Goal: Task Accomplishment & Management: Complete application form

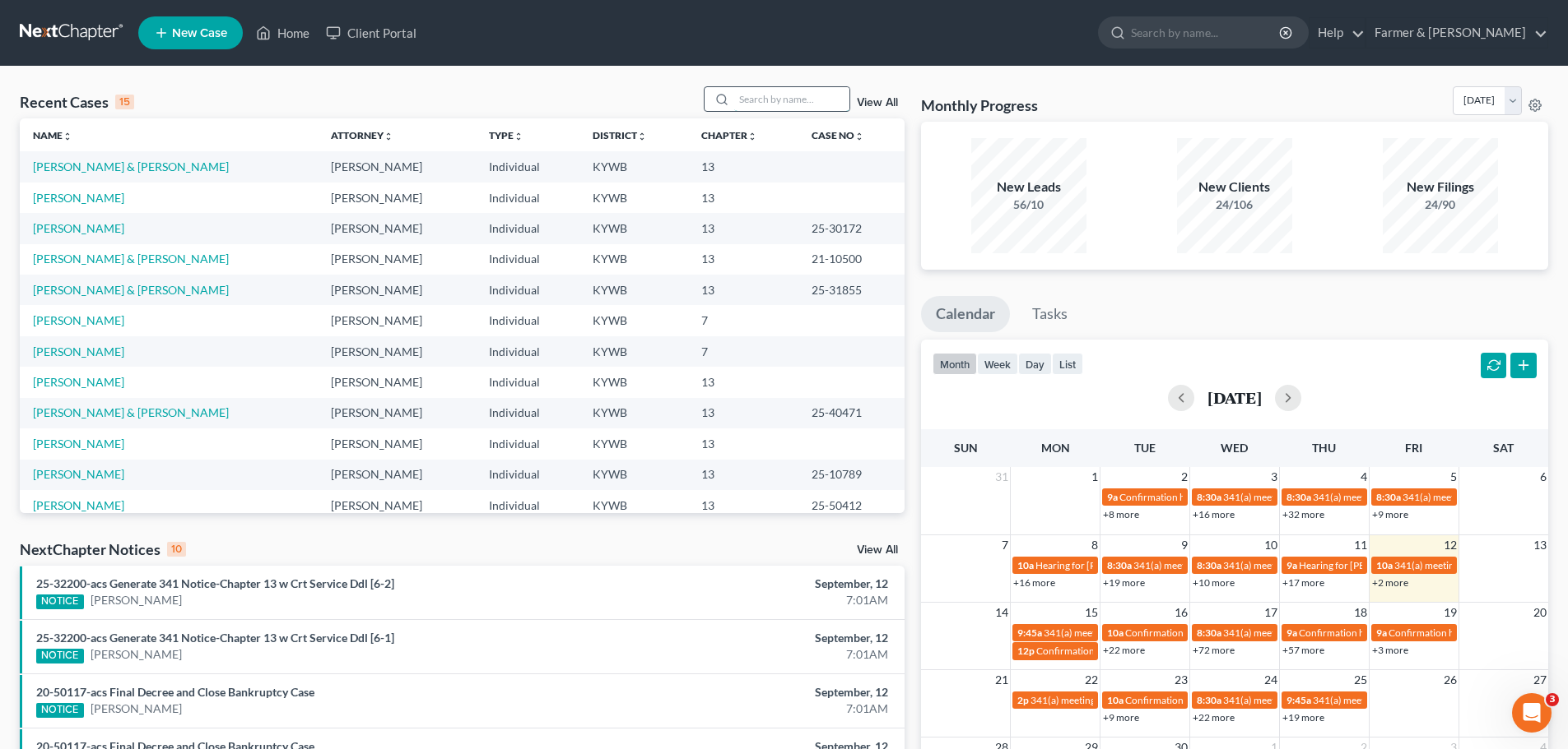
click at [815, 104] on input "search" at bounding box center [791, 99] width 115 height 24
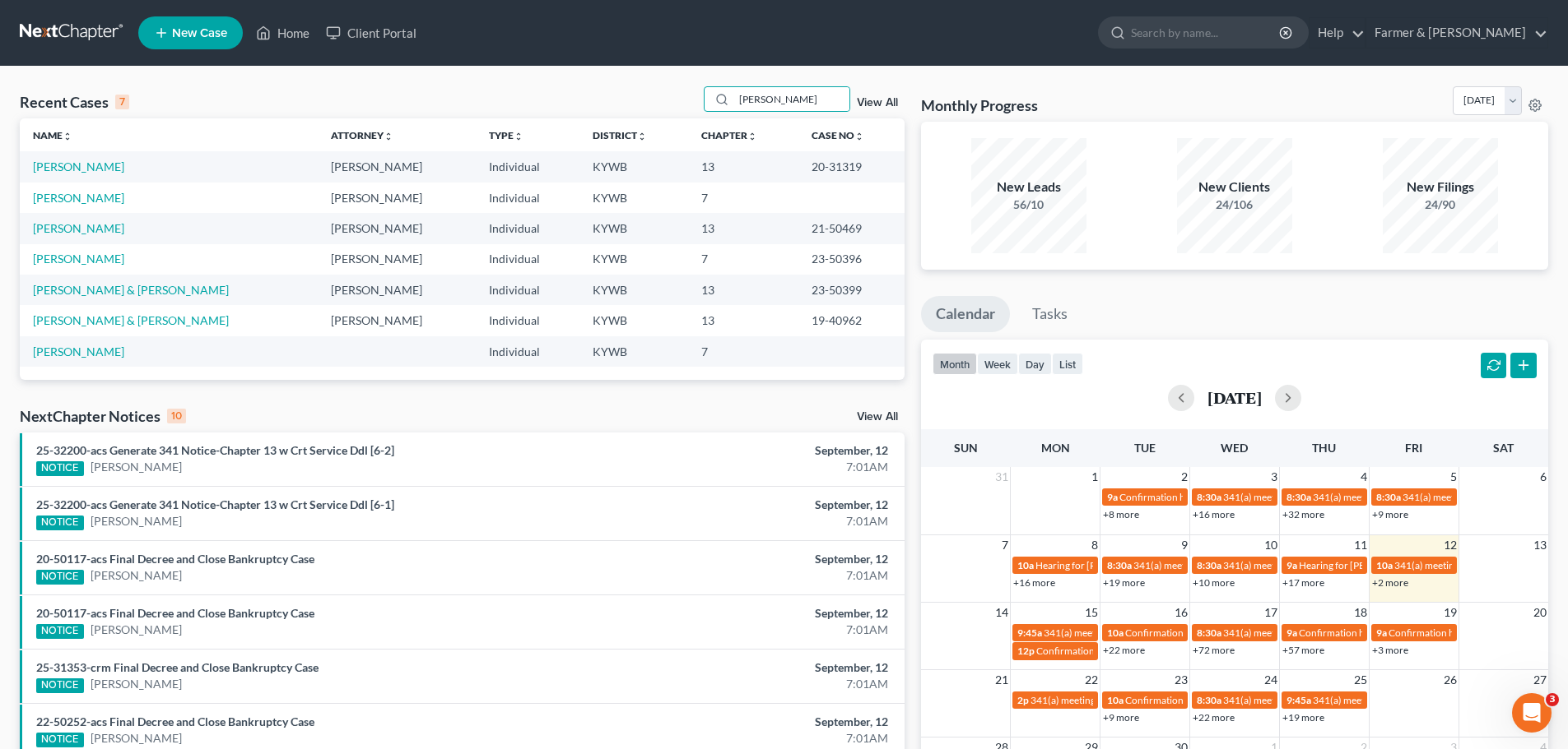
click at [910, 125] on div "Recent Cases 7 [PERSON_NAME] View All Name unfold_more expand_more expand_less …" at bounding box center [462, 544] width 902 height 915
click at [911, 134] on div "Recent Cases 7 [PERSON_NAME] View All Name unfold_more expand_more expand_less …" at bounding box center [462, 544] width 902 height 915
drag, startPoint x: 777, startPoint y: 93, endPoint x: 691, endPoint y: 102, distance: 86.5
click at [691, 102] on div "Recent Cases 7 [PERSON_NAME] View All" at bounding box center [462, 103] width 885 height 32
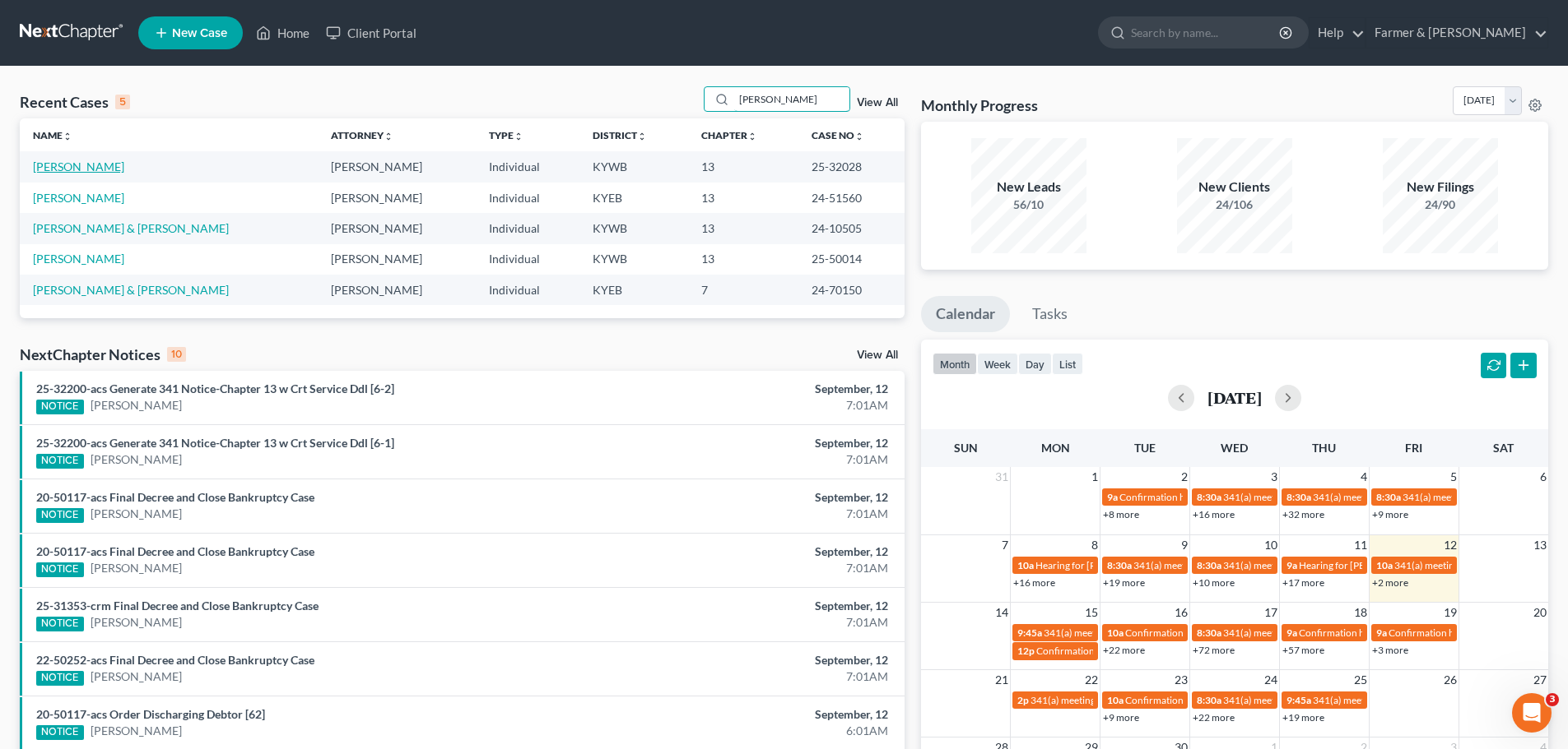
type input "[PERSON_NAME]"
click at [53, 163] on link "[PERSON_NAME]" at bounding box center [78, 166] width 91 height 14
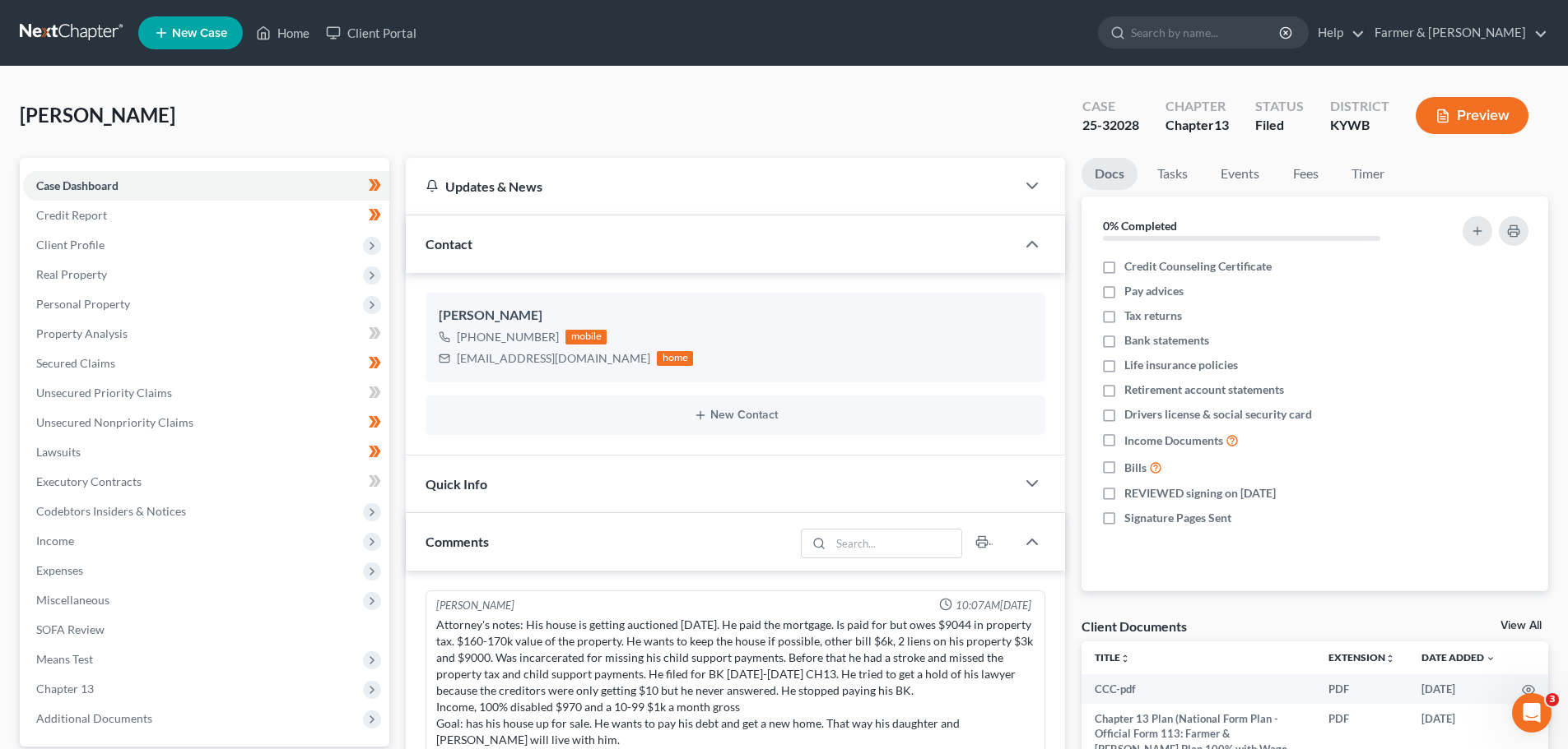
scroll to position [228, 0]
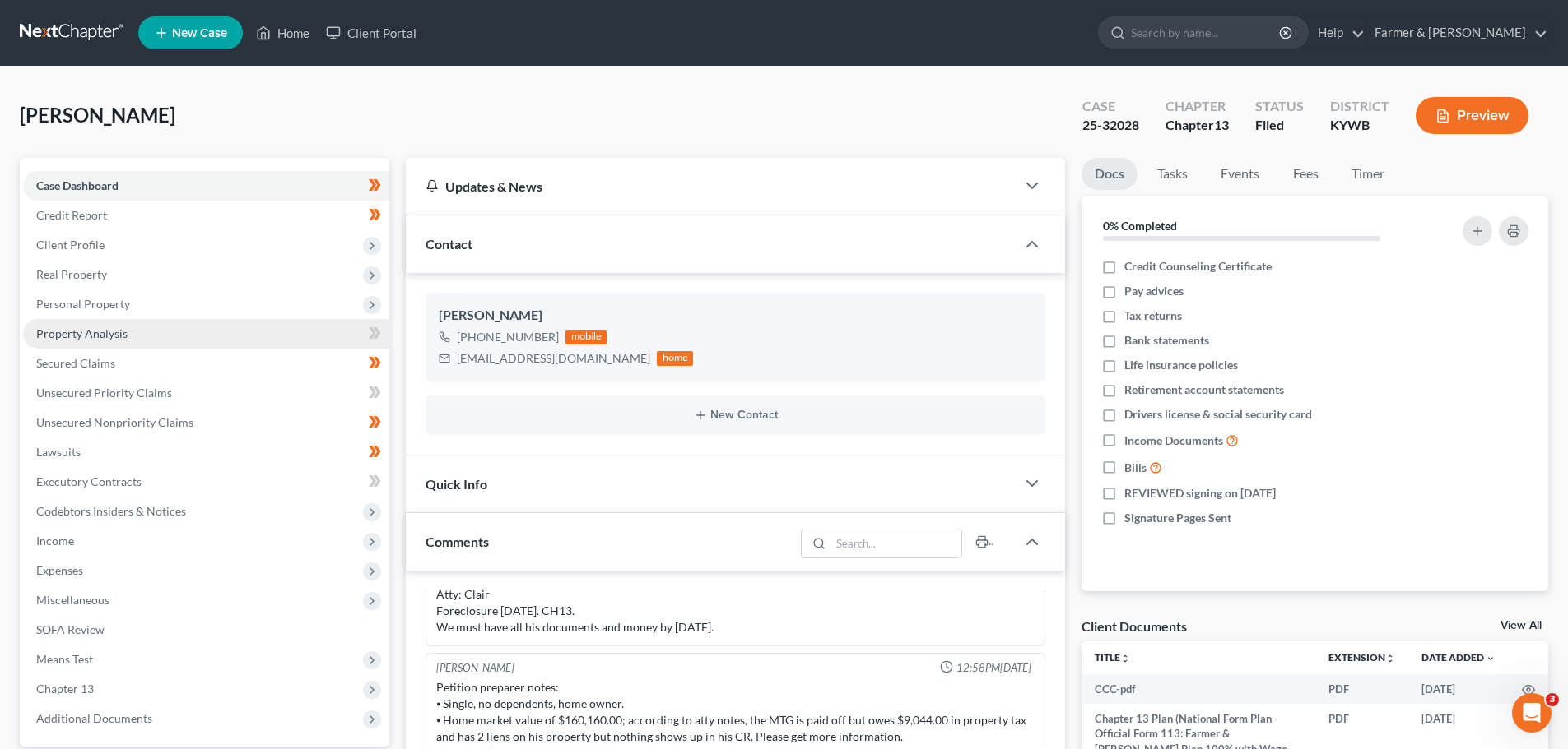
click at [119, 332] on span "Property Analysis" at bounding box center [82, 333] width 91 height 14
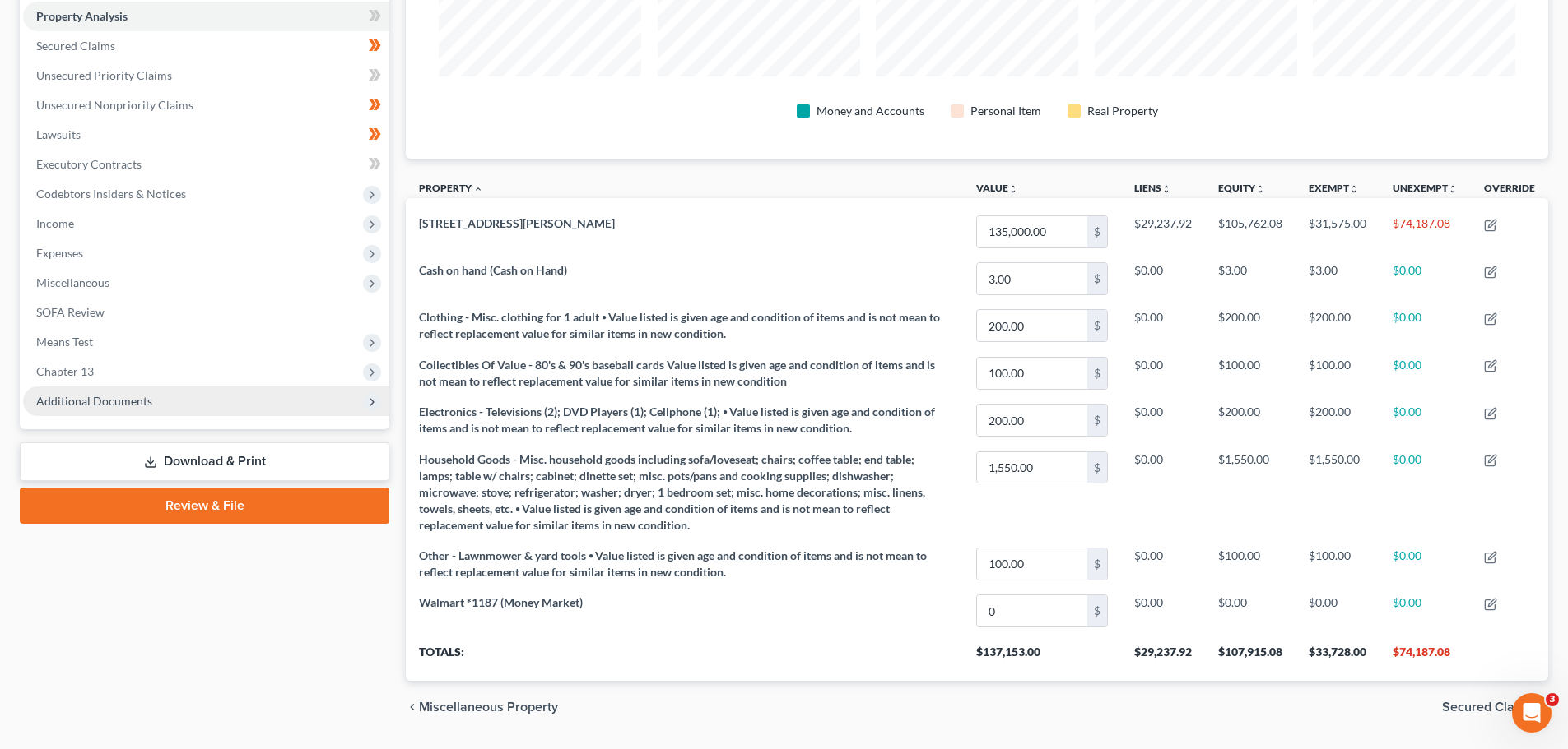
scroll to position [329, 0]
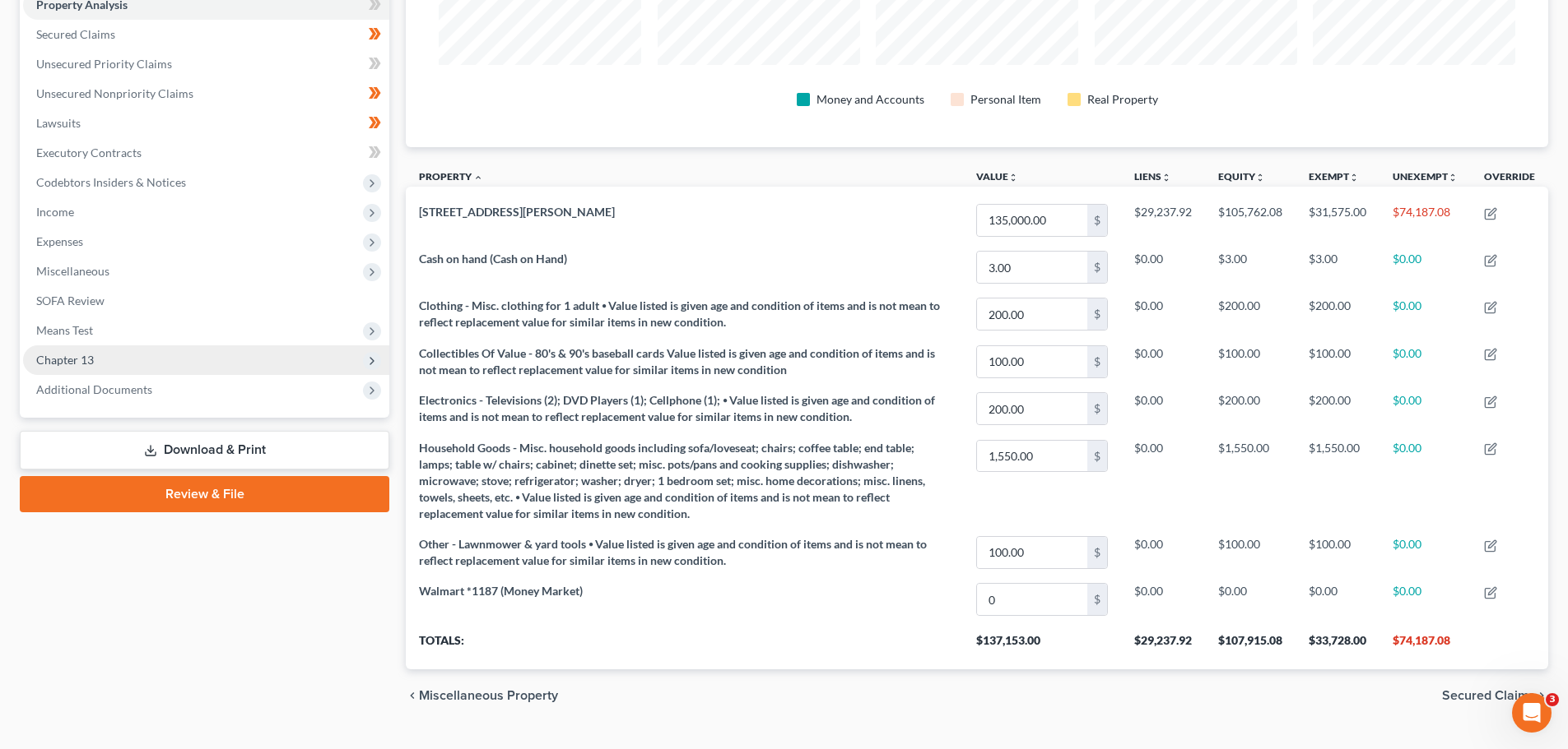
click at [87, 357] on span "Chapter 13" at bounding box center [65, 359] width 58 height 14
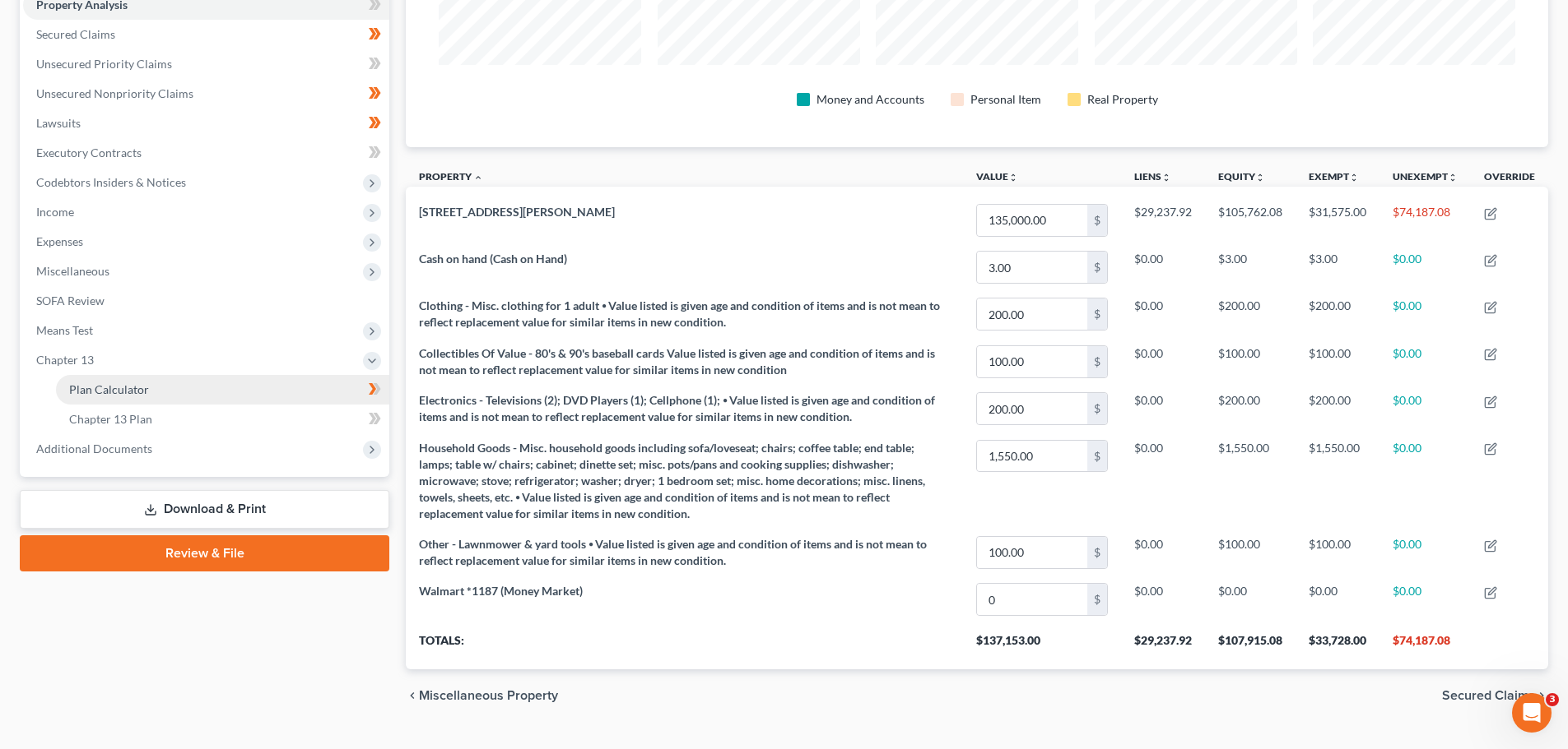
click at [99, 385] on span "Plan Calculator" at bounding box center [109, 389] width 80 height 14
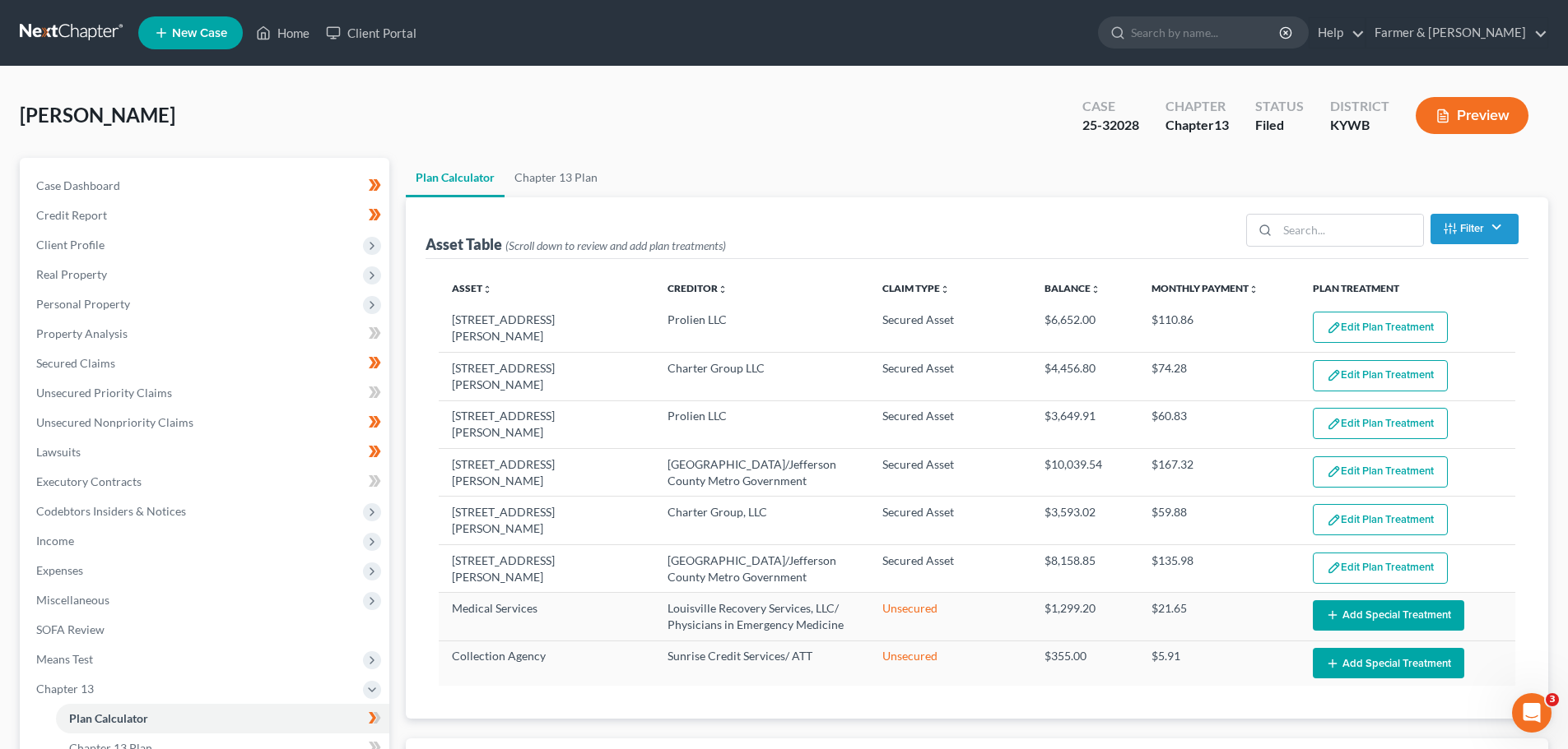
select select "59"
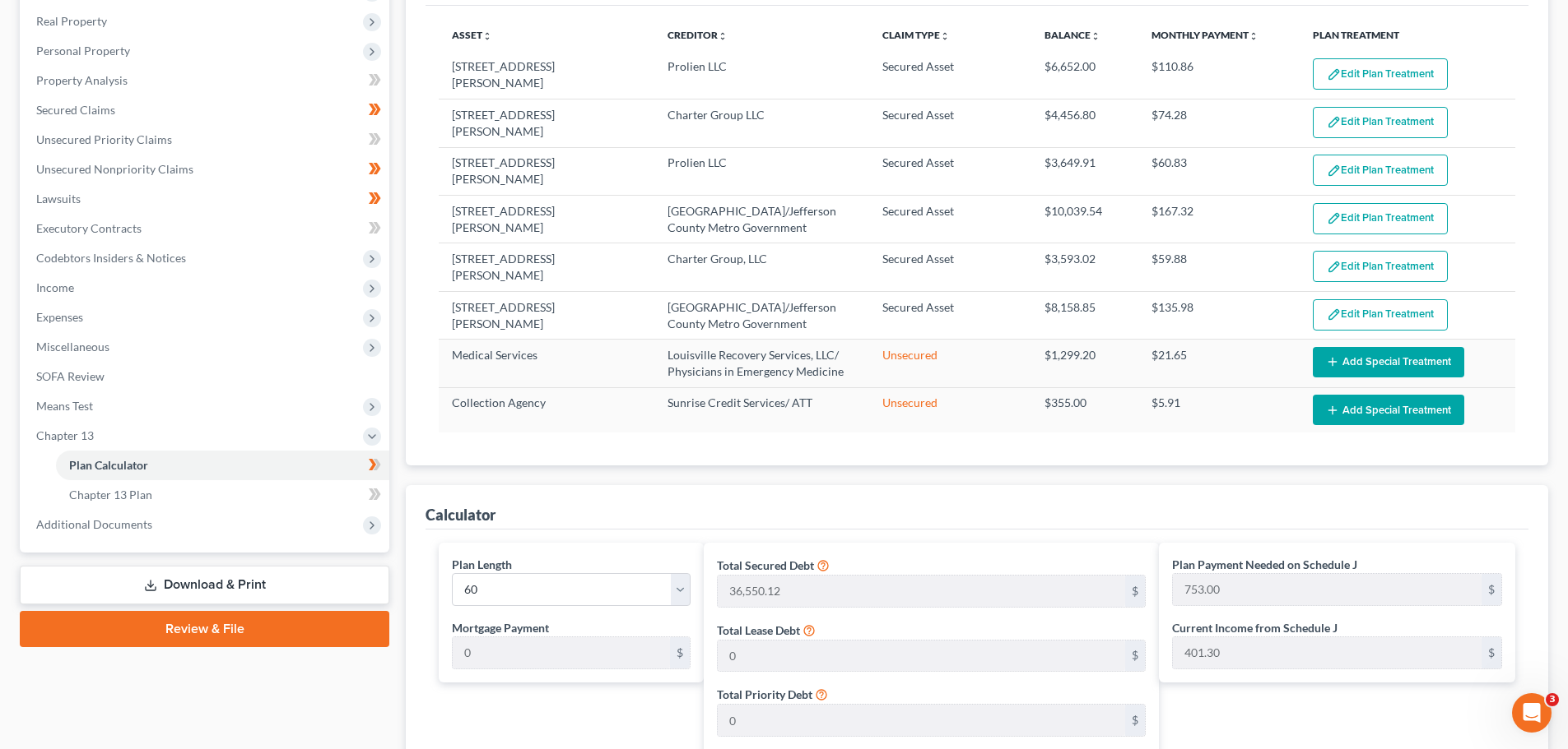
scroll to position [247, 0]
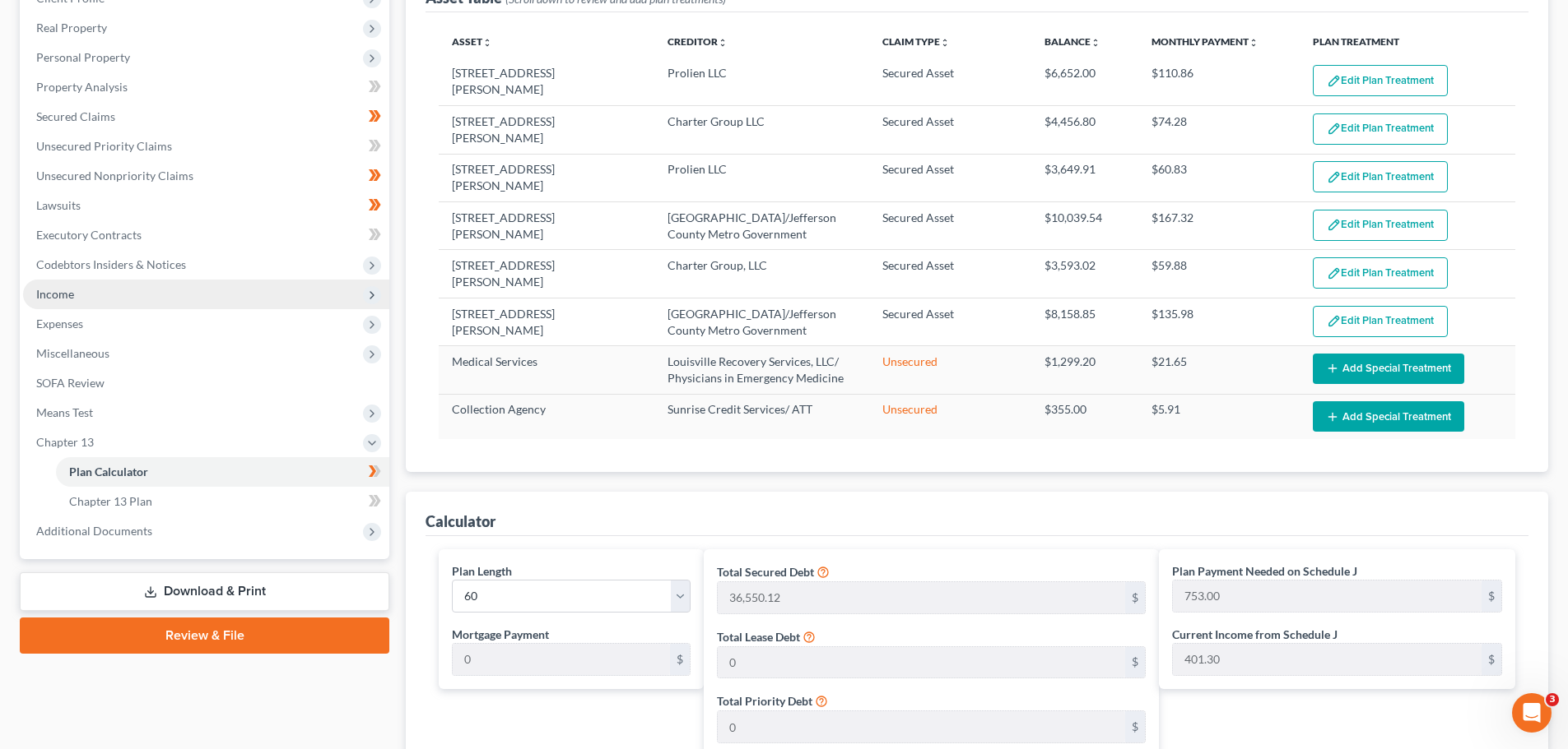
click at [191, 290] on span "Income" at bounding box center [206, 295] width 366 height 30
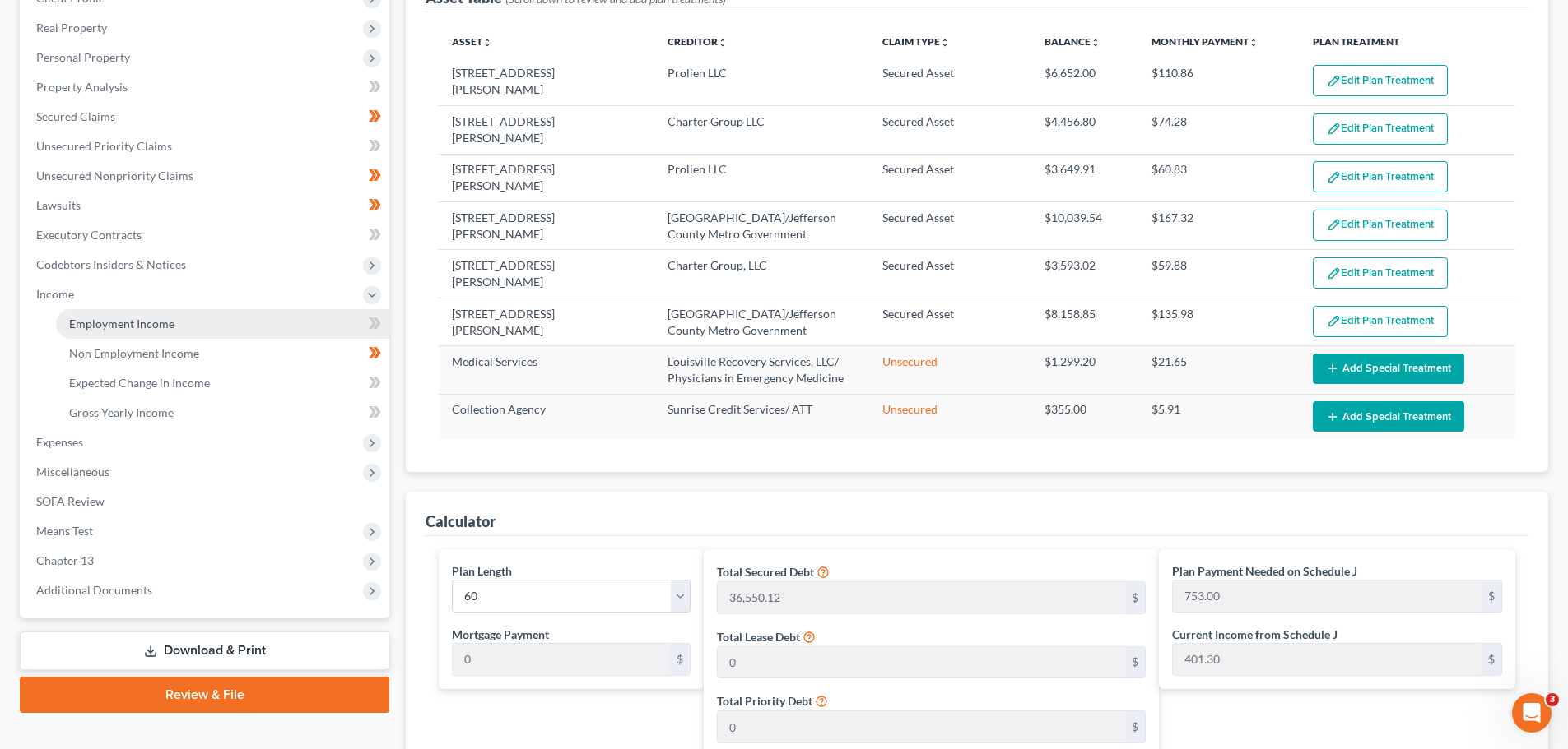
click at [168, 326] on span "Employment Income" at bounding box center [121, 324] width 105 height 14
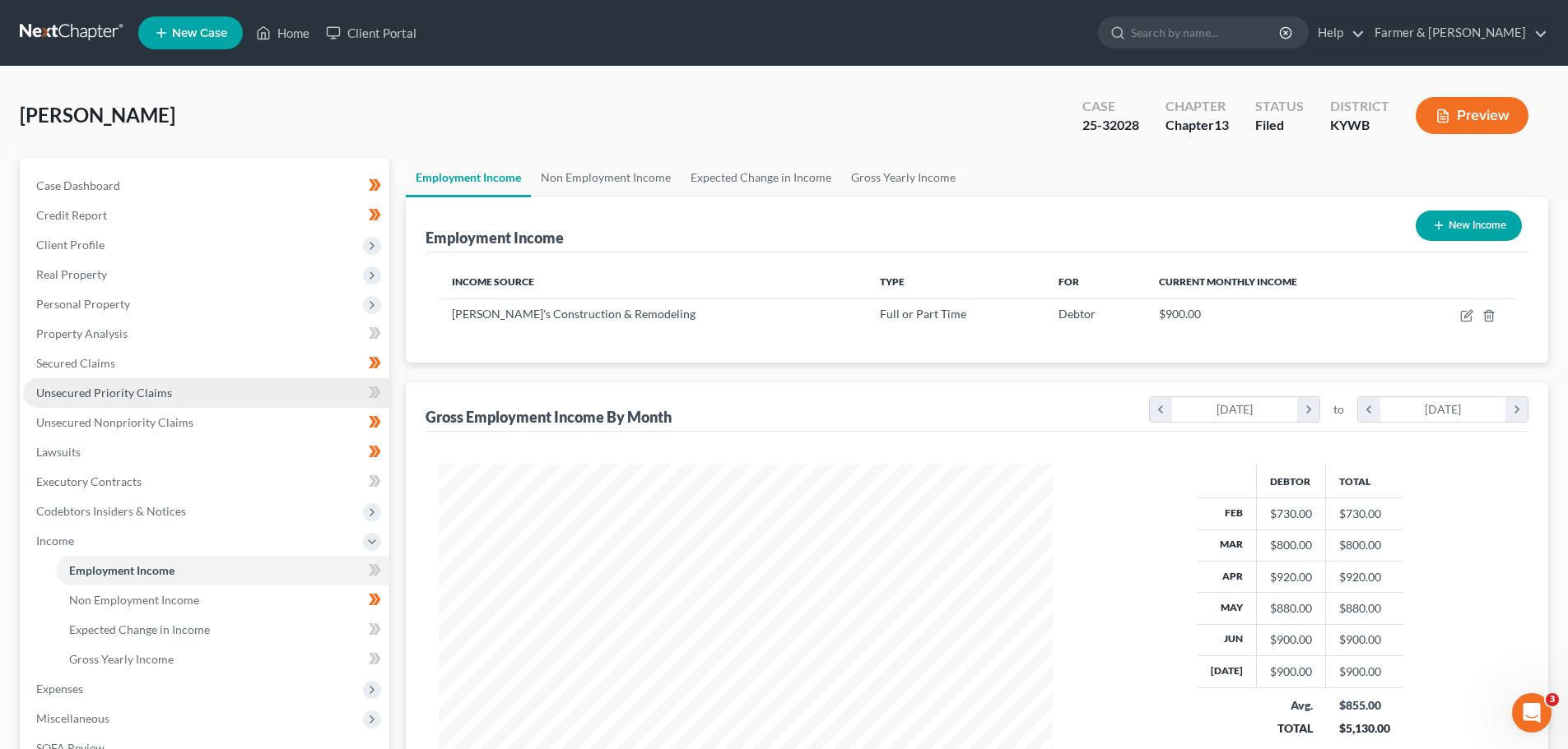
scroll to position [307, 647]
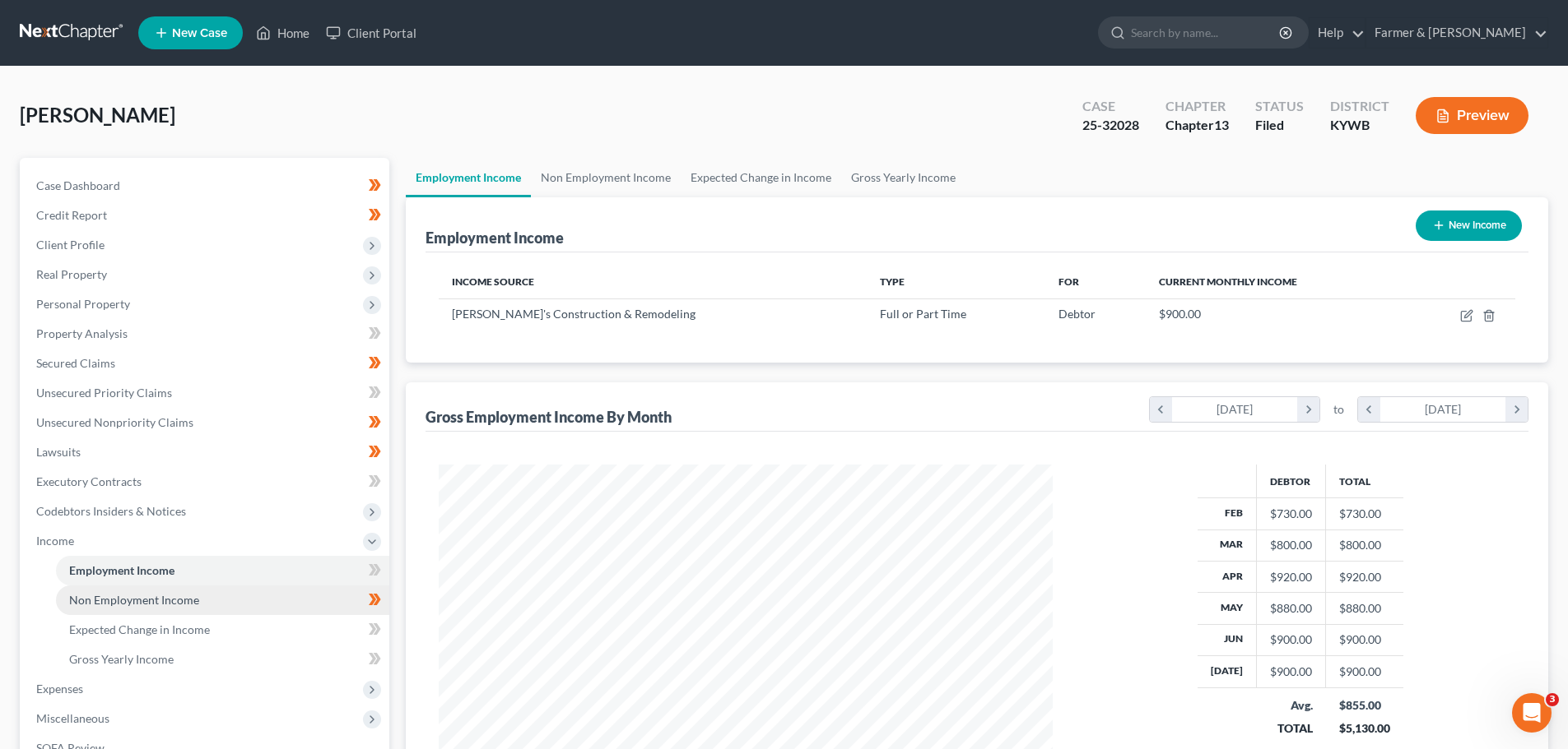
click at [152, 603] on span "Non Employment Income" at bounding box center [133, 600] width 130 height 14
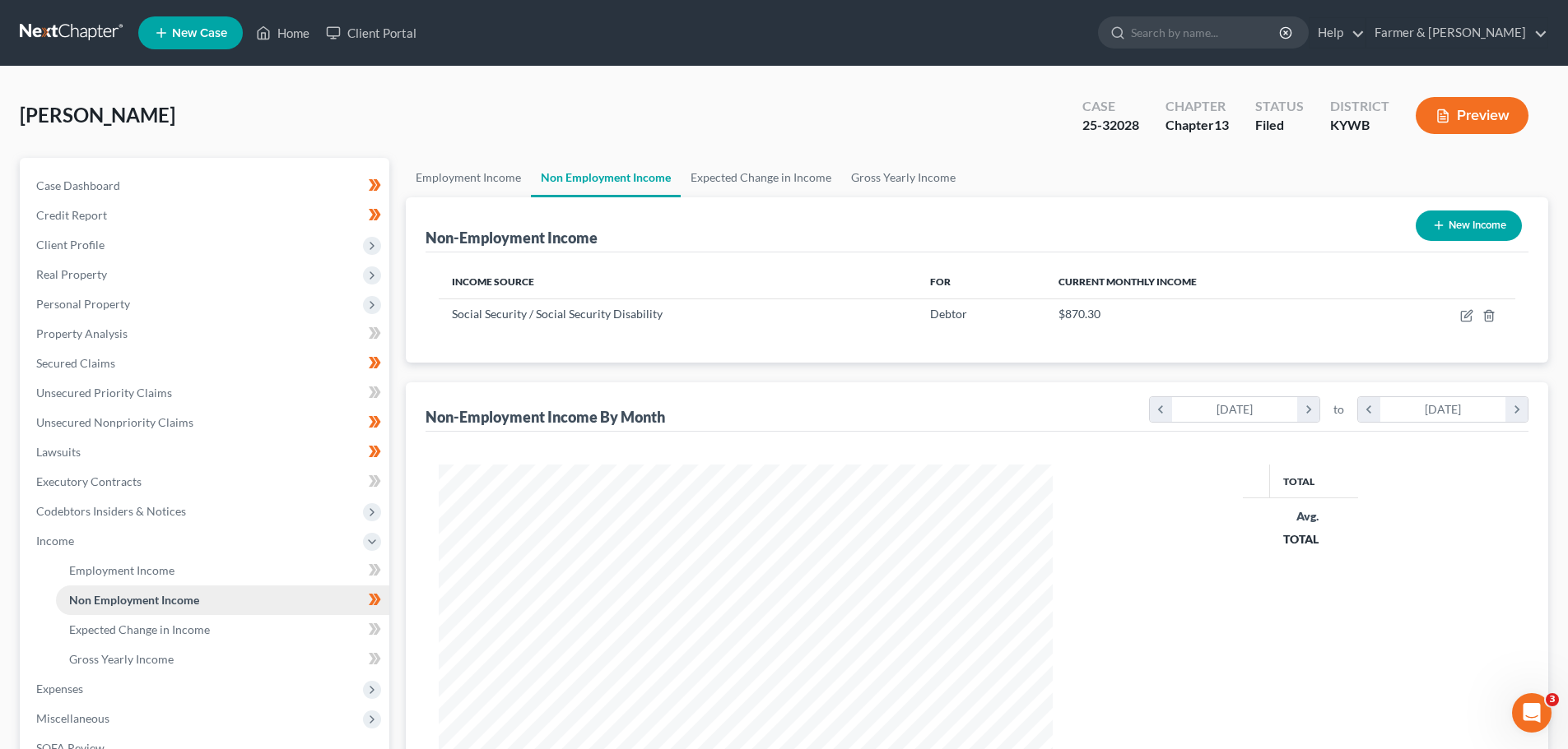
scroll to position [307, 647]
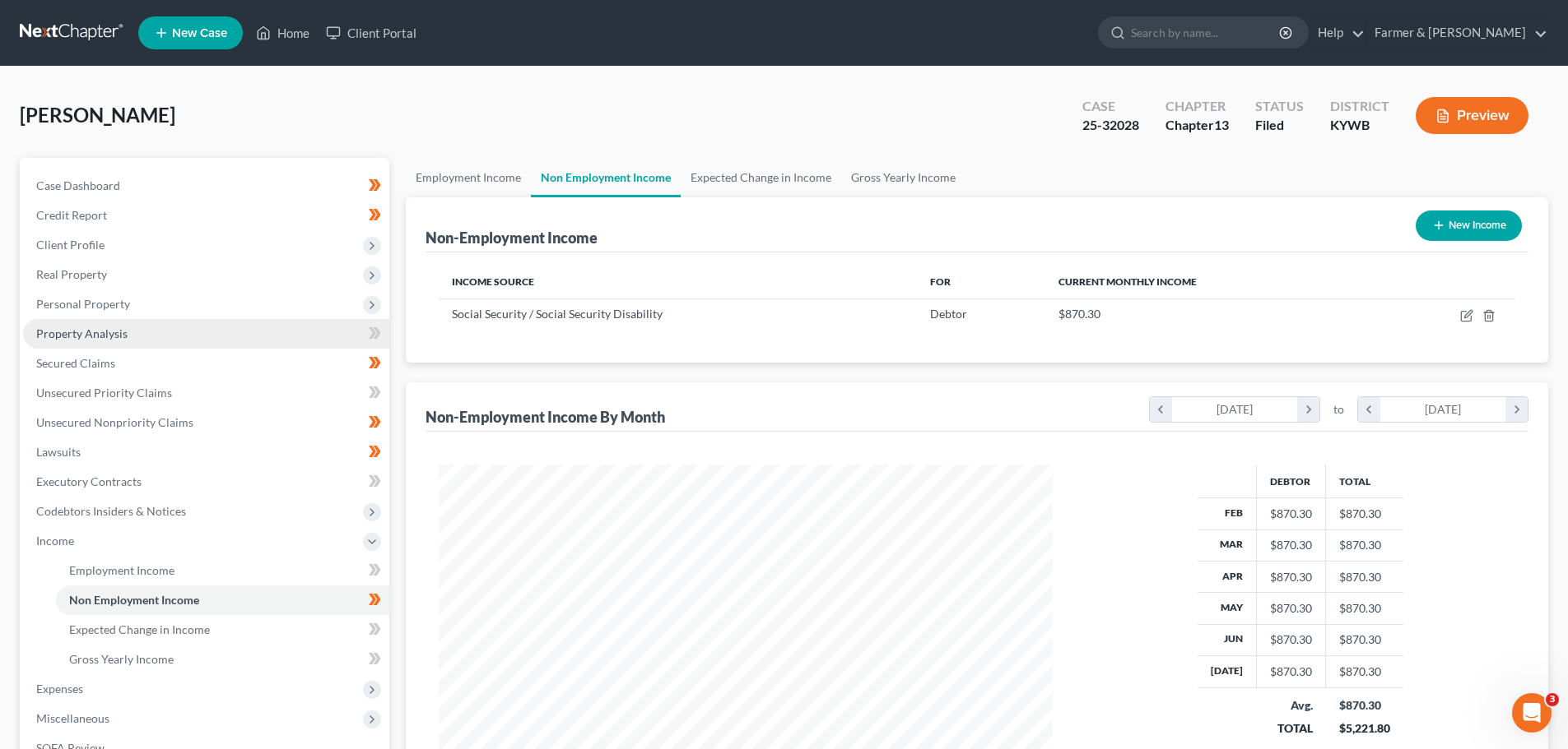
click at [107, 335] on span "Property Analysis" at bounding box center [82, 333] width 91 height 14
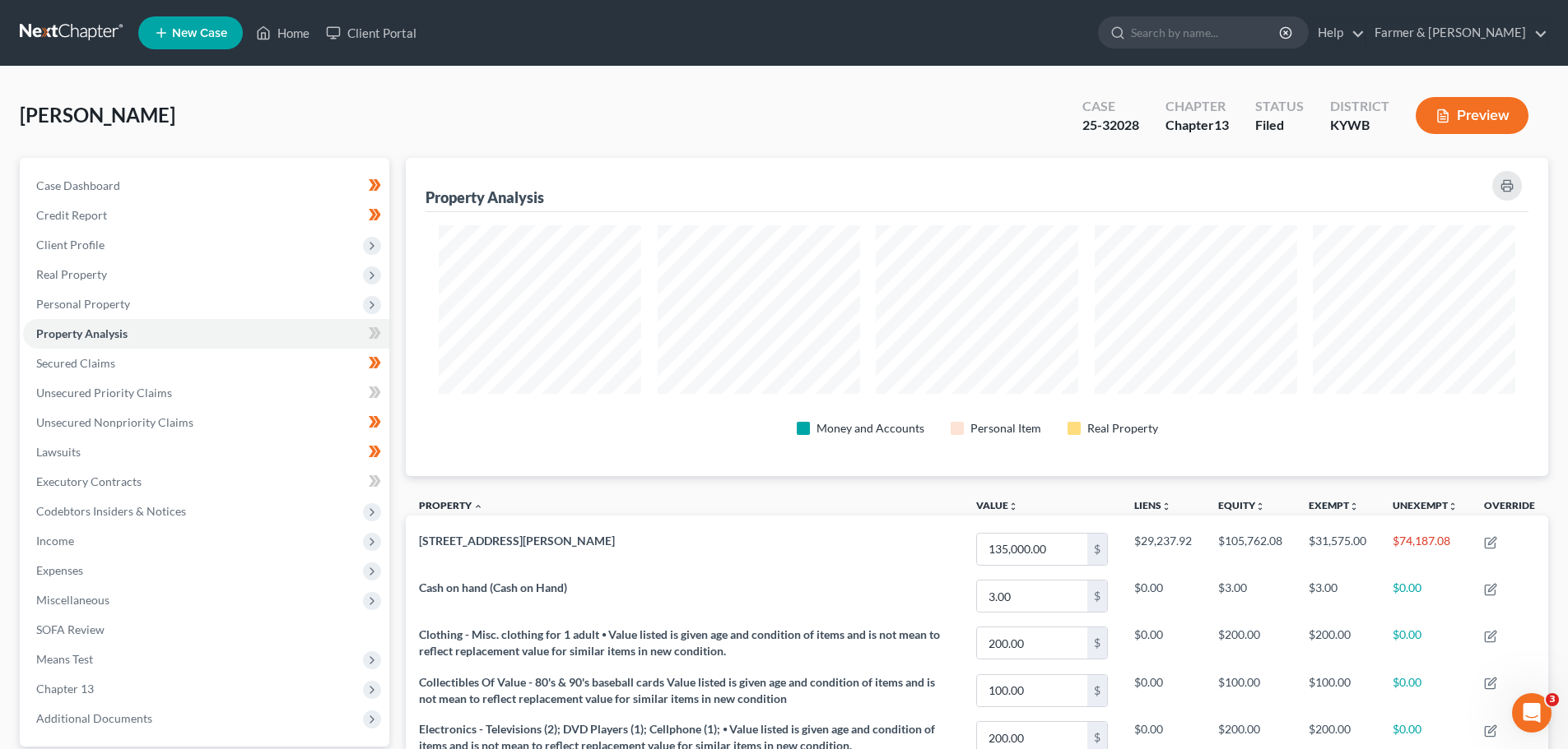
click at [398, 425] on div "Property Analysis Money and Accounts Personal Item Real Property Property unfol…" at bounding box center [977, 604] width 1159 height 894
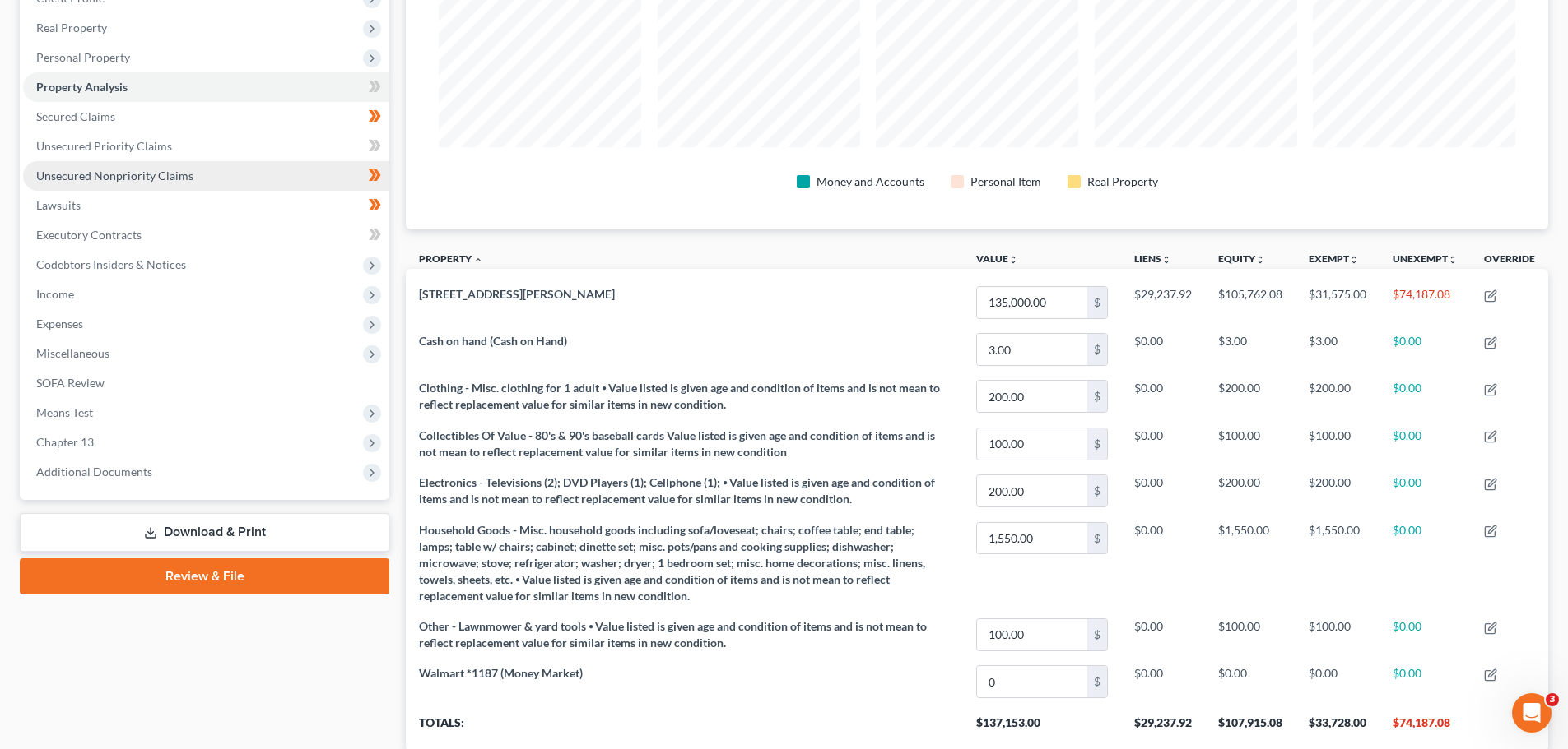
click at [119, 184] on link "Unsecured Nonpriority Claims" at bounding box center [206, 176] width 366 height 30
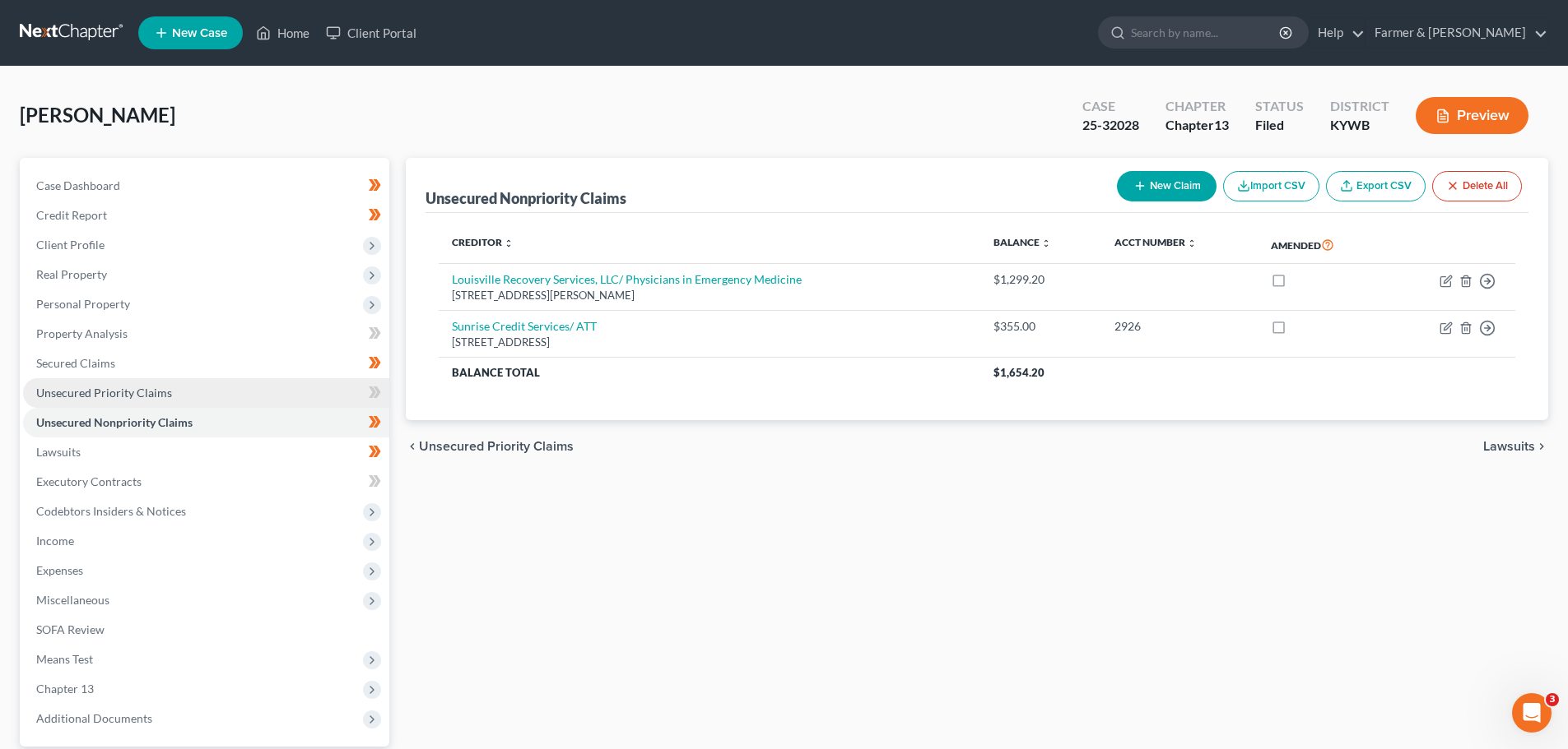
click at [115, 394] on span "Unsecured Priority Claims" at bounding box center [105, 393] width 136 height 14
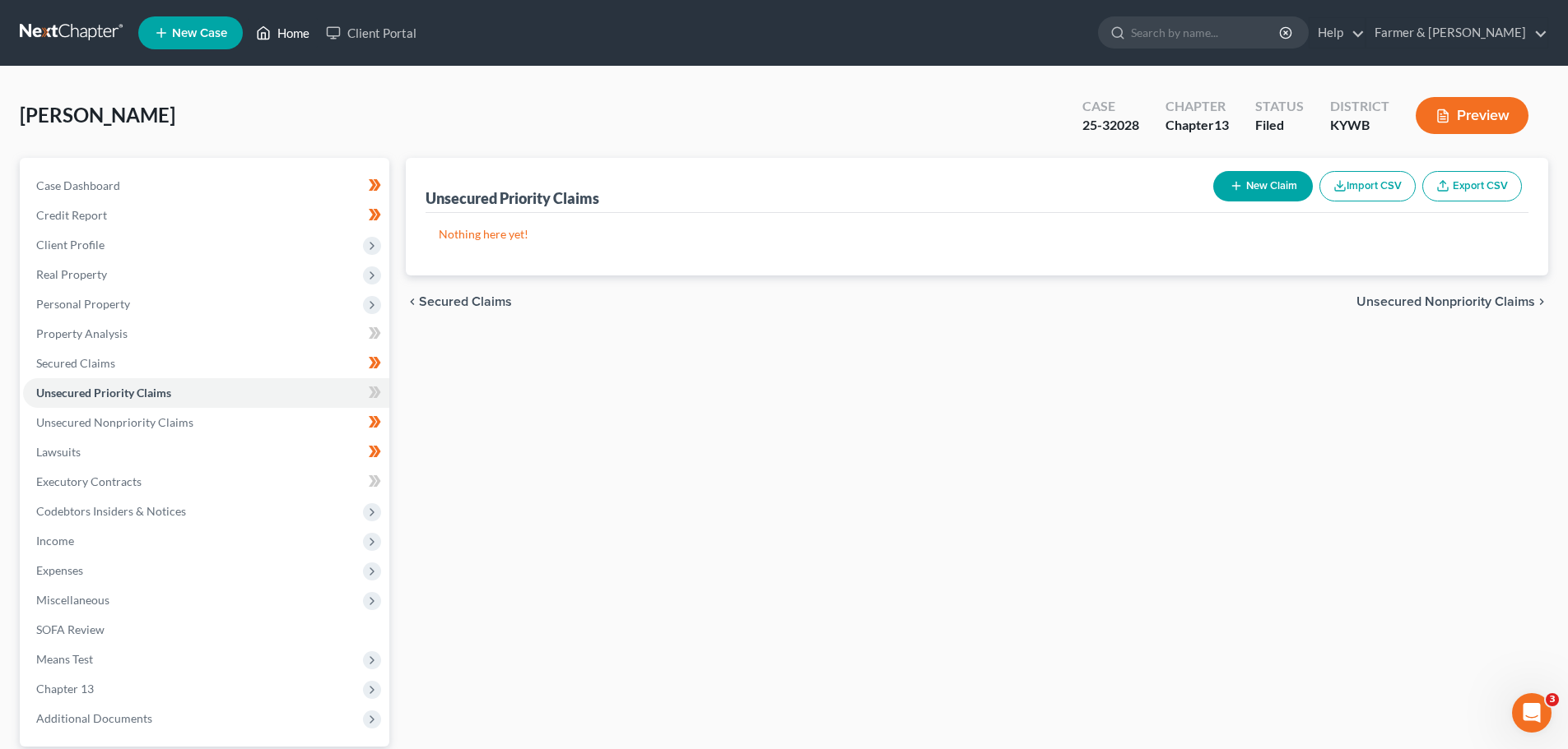
click at [288, 33] on link "Home" at bounding box center [282, 33] width 70 height 30
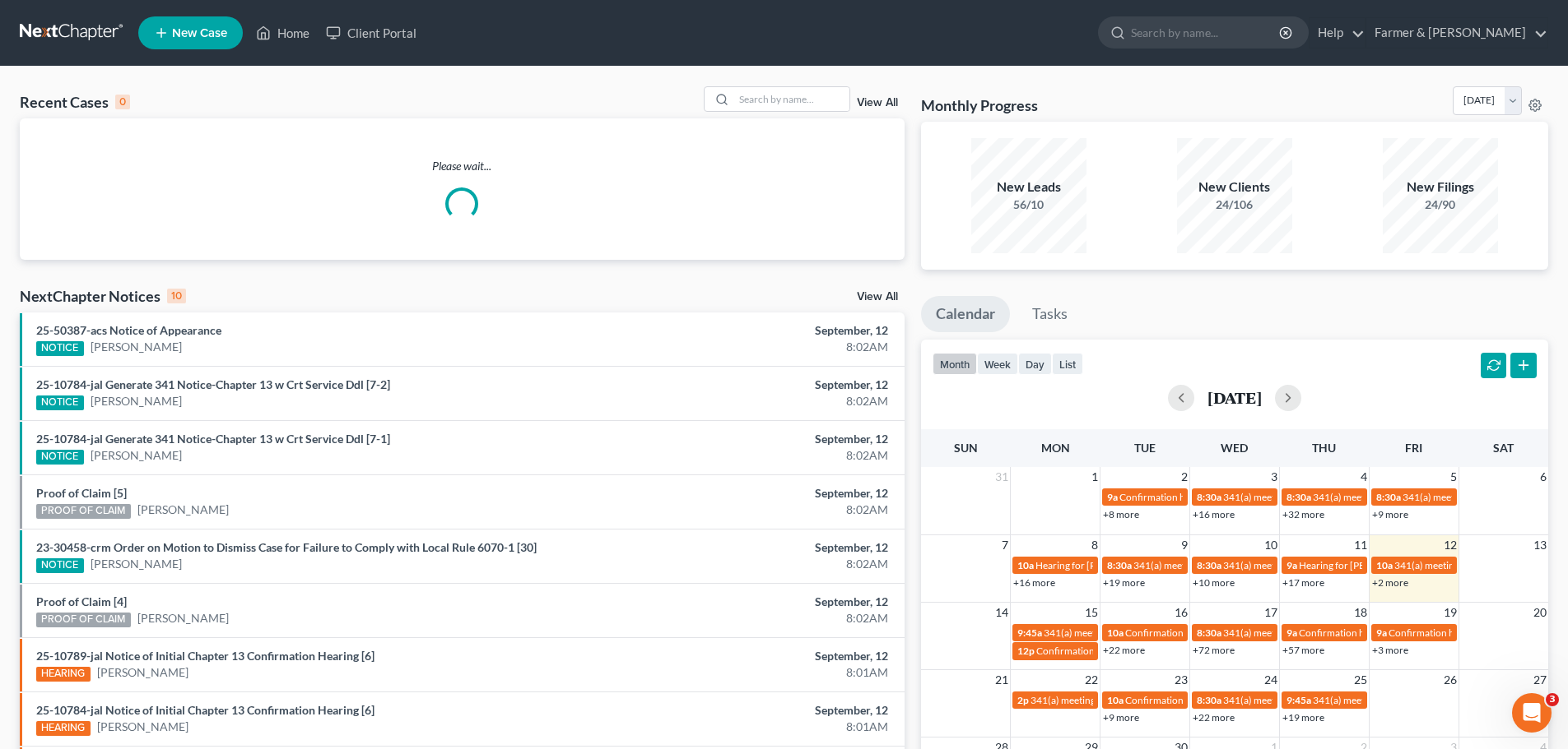
click at [761, 84] on div "Recent Cases 0 View All Please wait... NextChapter Notices 10 View All 25-50387…" at bounding box center [784, 492] width 1568 height 853
click at [758, 90] on input "search" at bounding box center [791, 99] width 115 height 24
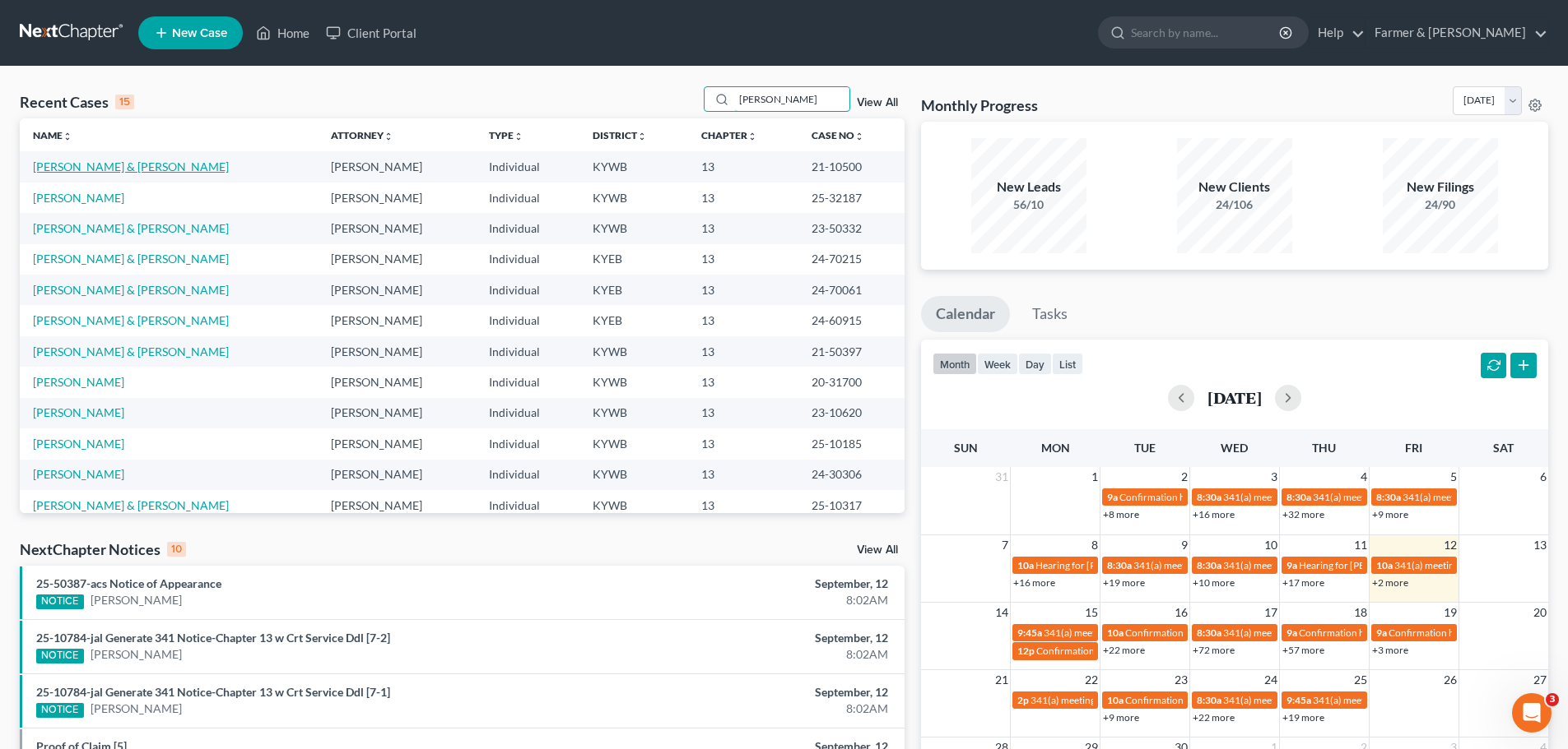
type input "[PERSON_NAME]"
click at [108, 171] on link "[PERSON_NAME] & [PERSON_NAME]" at bounding box center [131, 166] width 196 height 14
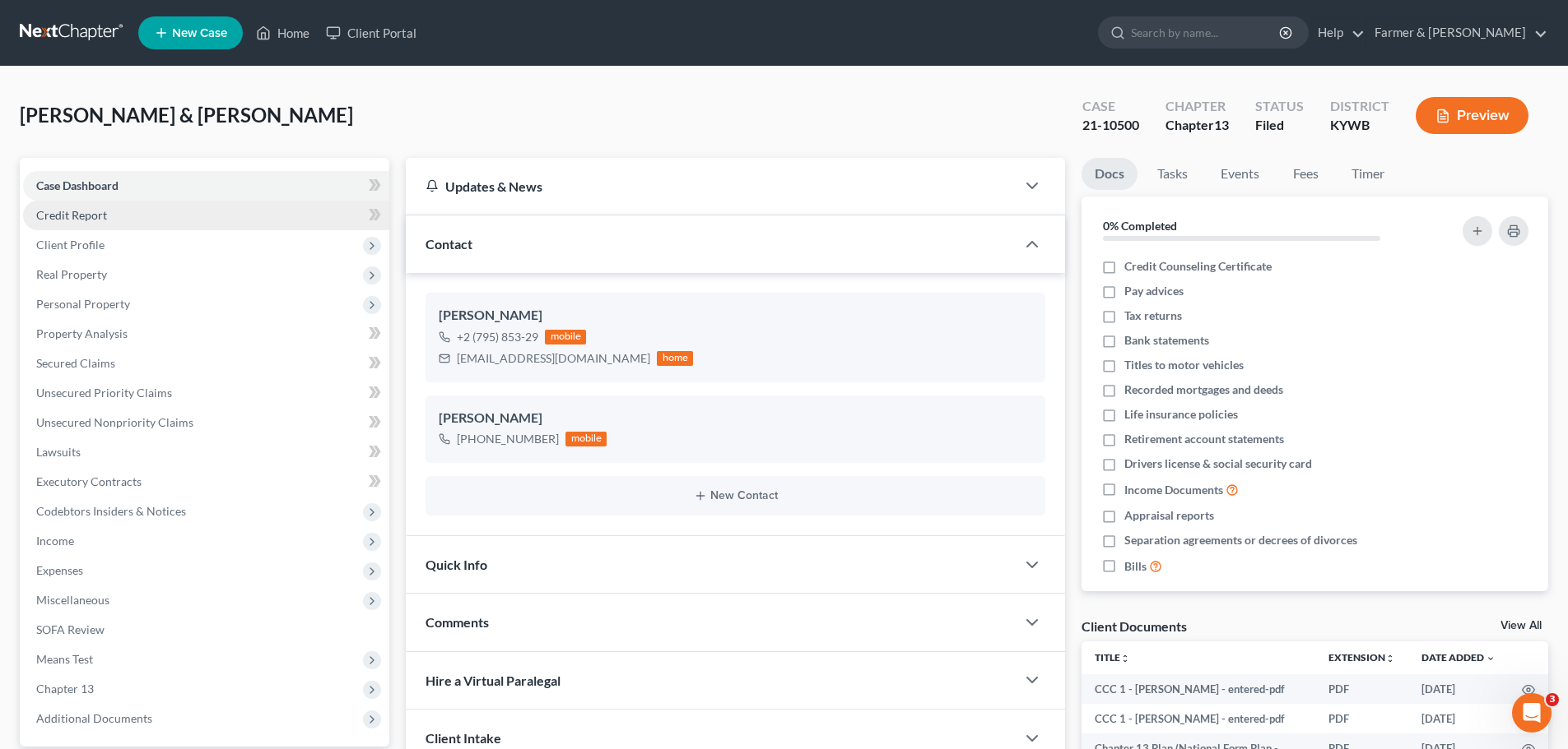
click at [75, 227] on link "Credit Report" at bounding box center [206, 215] width 366 height 30
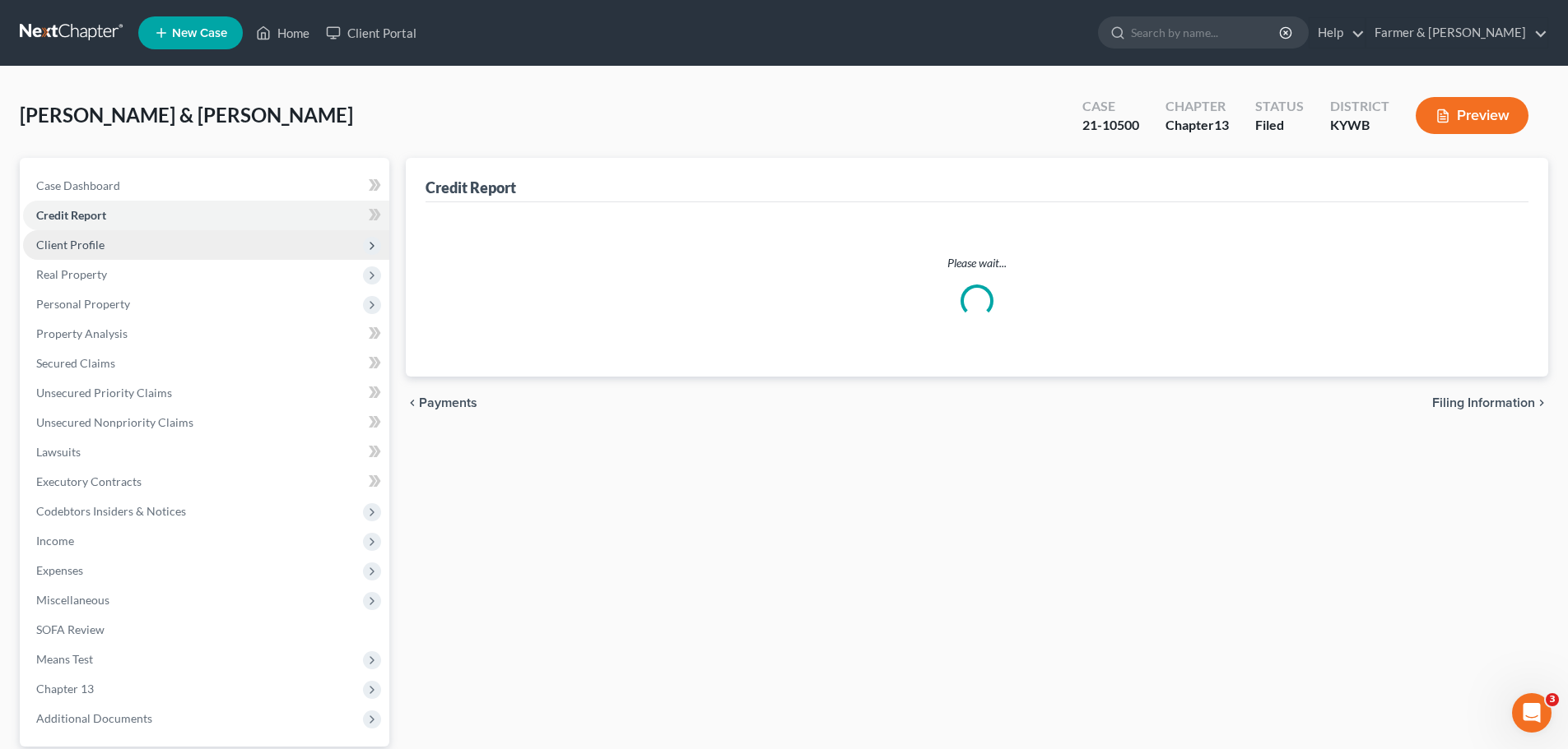
click at [63, 240] on span "Client Profile" at bounding box center [70, 244] width 68 height 14
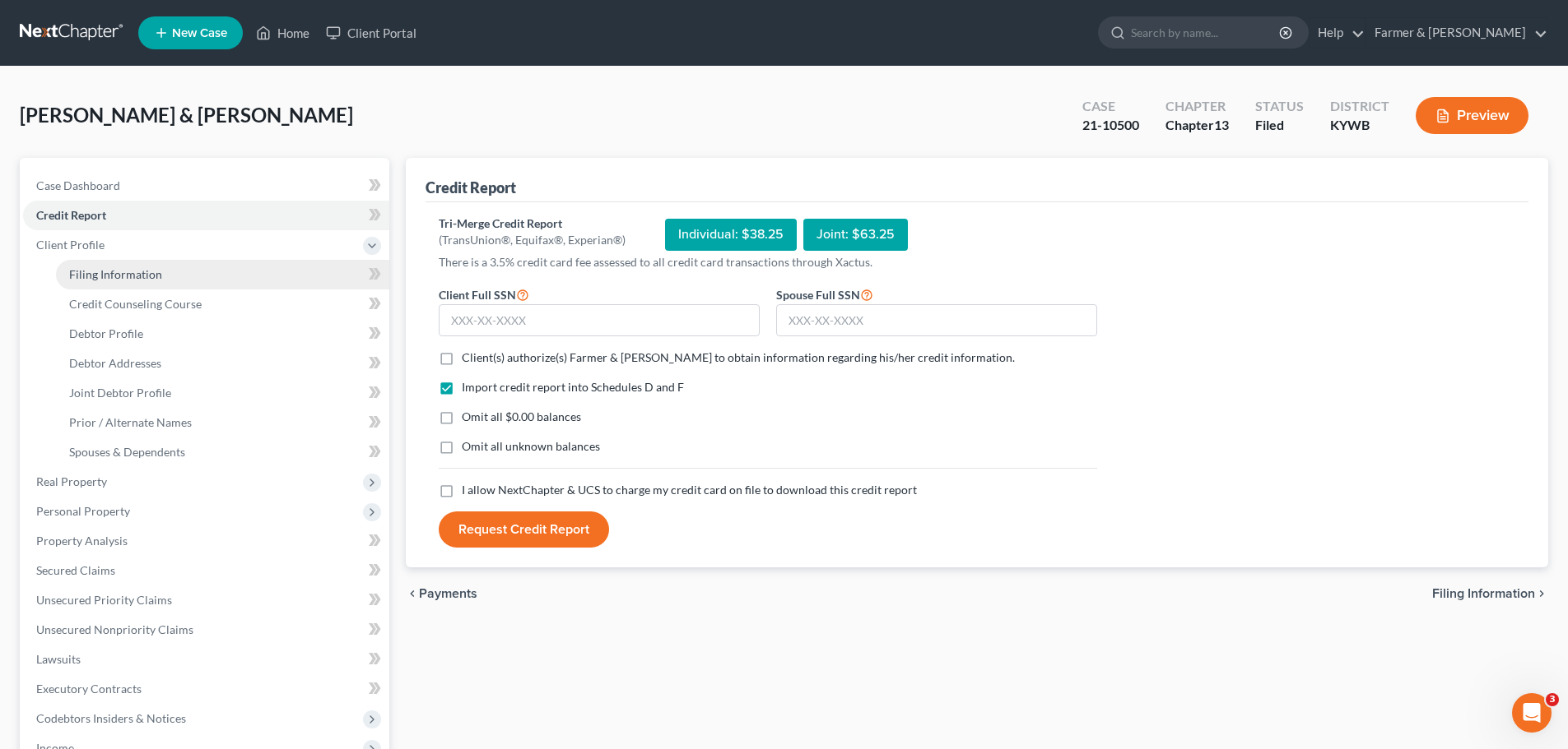
click at [119, 285] on link "Filing Information" at bounding box center [222, 275] width 333 height 30
select select "1"
select select "3"
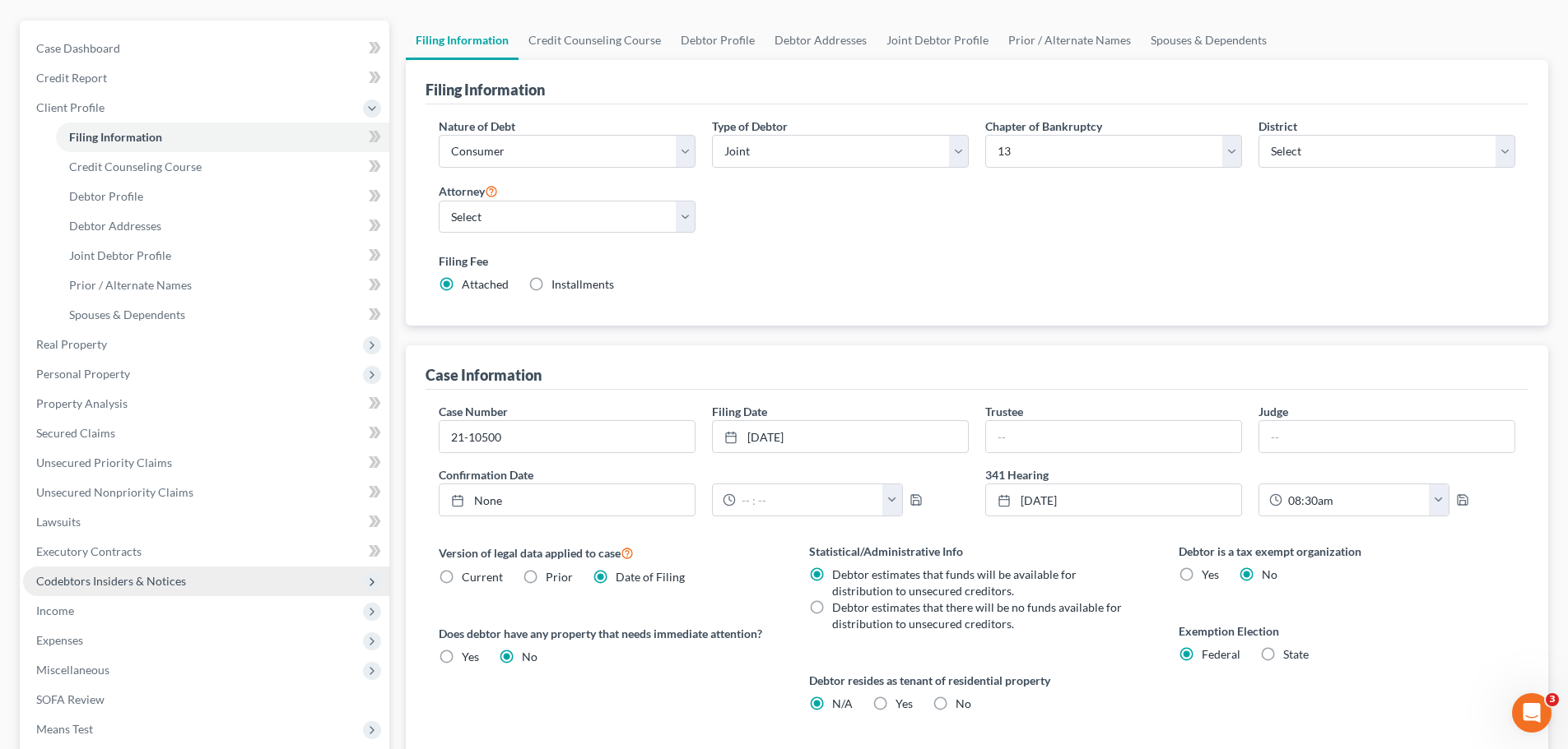
scroll to position [247, 0]
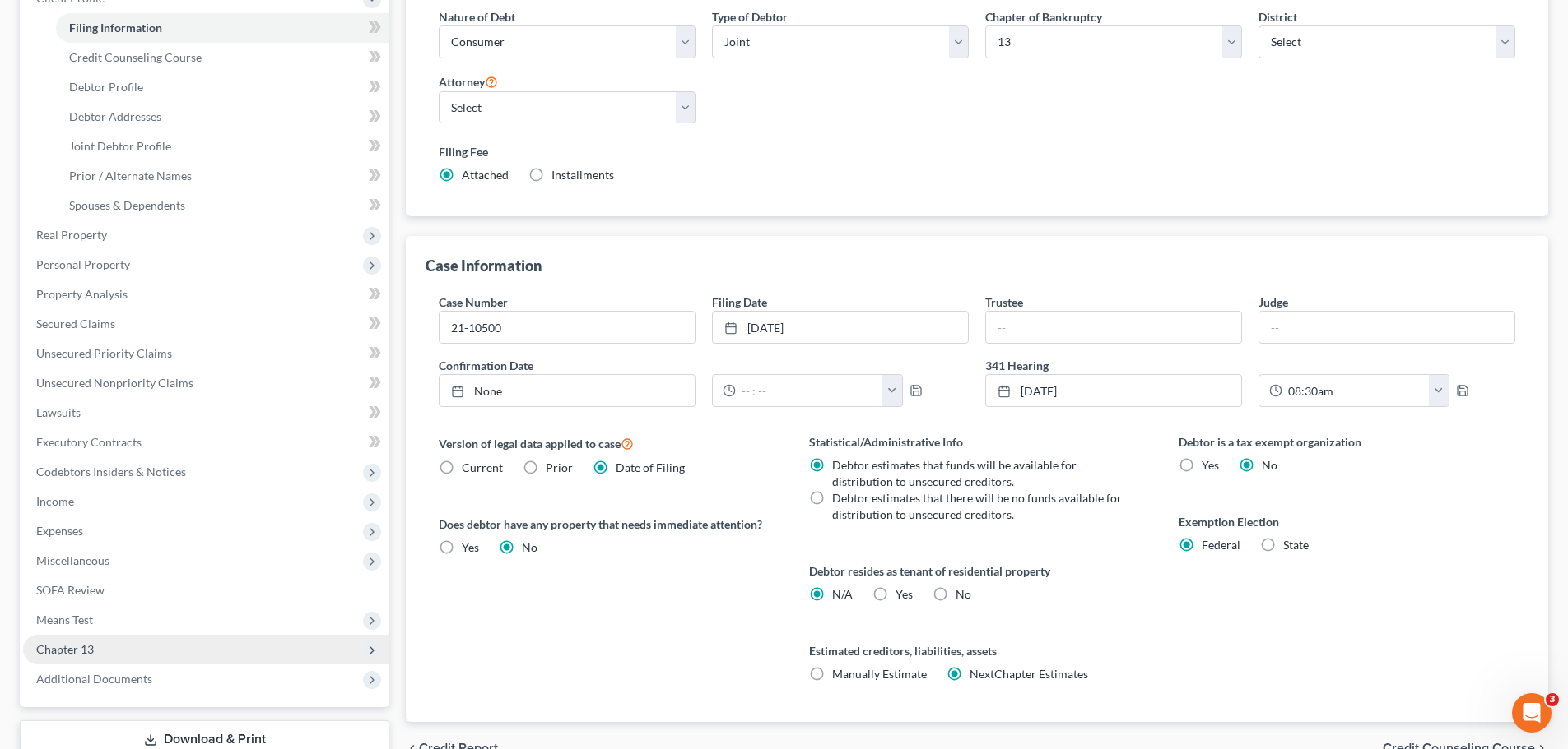
click at [110, 646] on span "Chapter 13" at bounding box center [206, 650] width 366 height 30
